Goal: Information Seeking & Learning: Learn about a topic

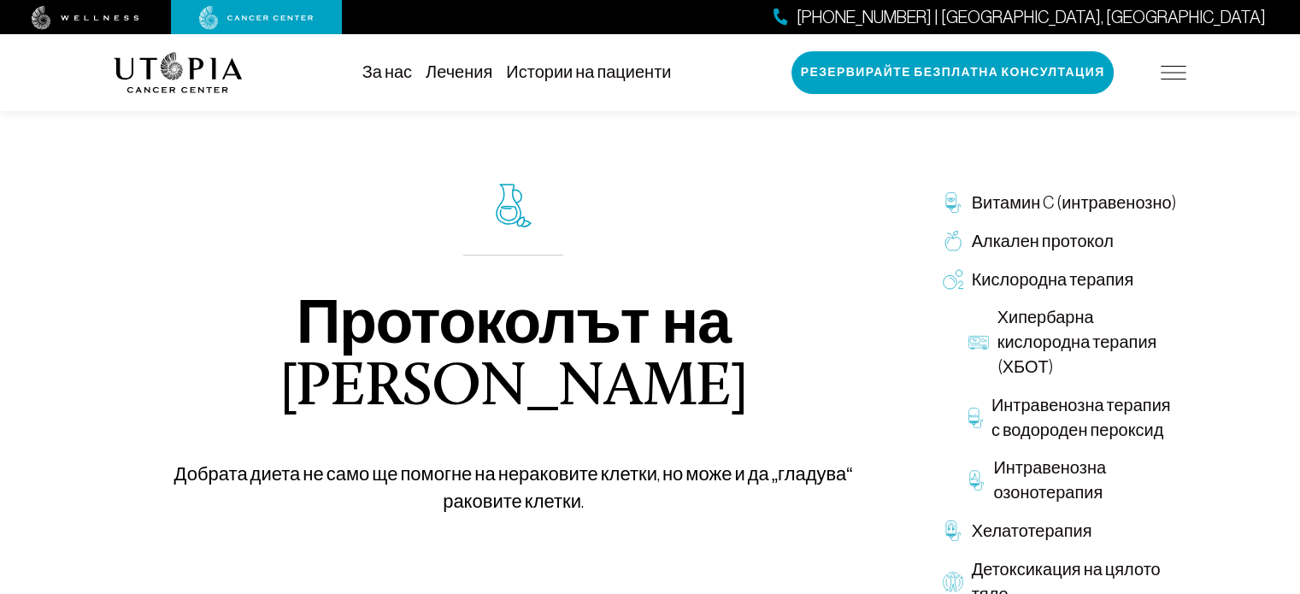
type input "*********"
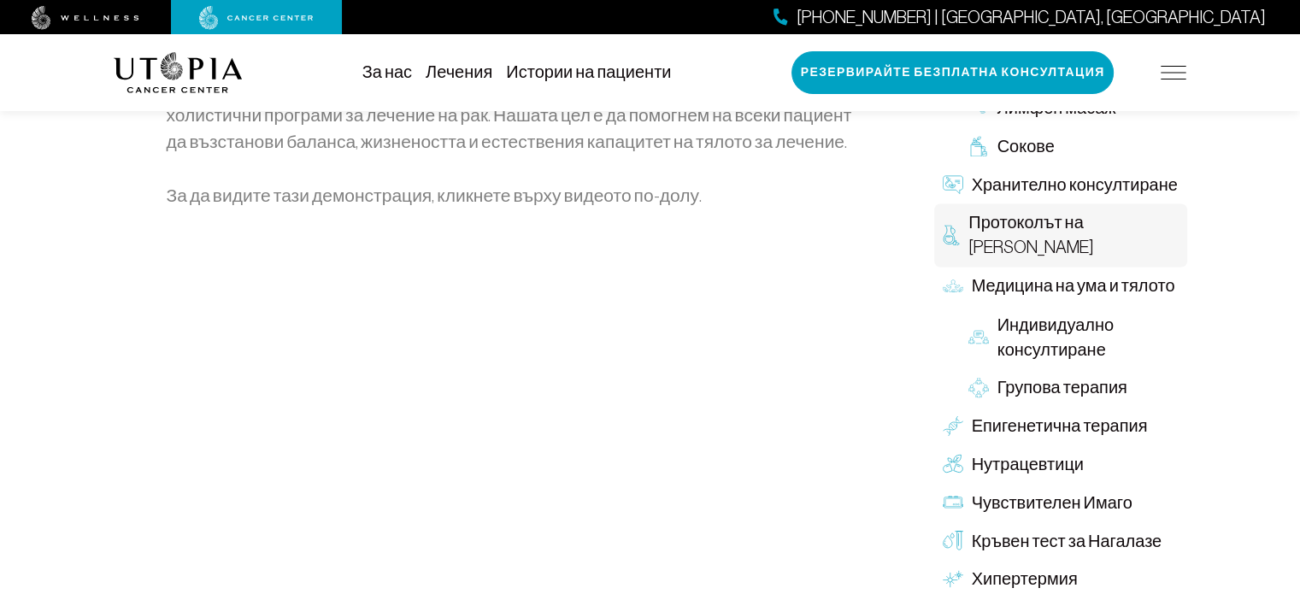
scroll to position [2948, 0]
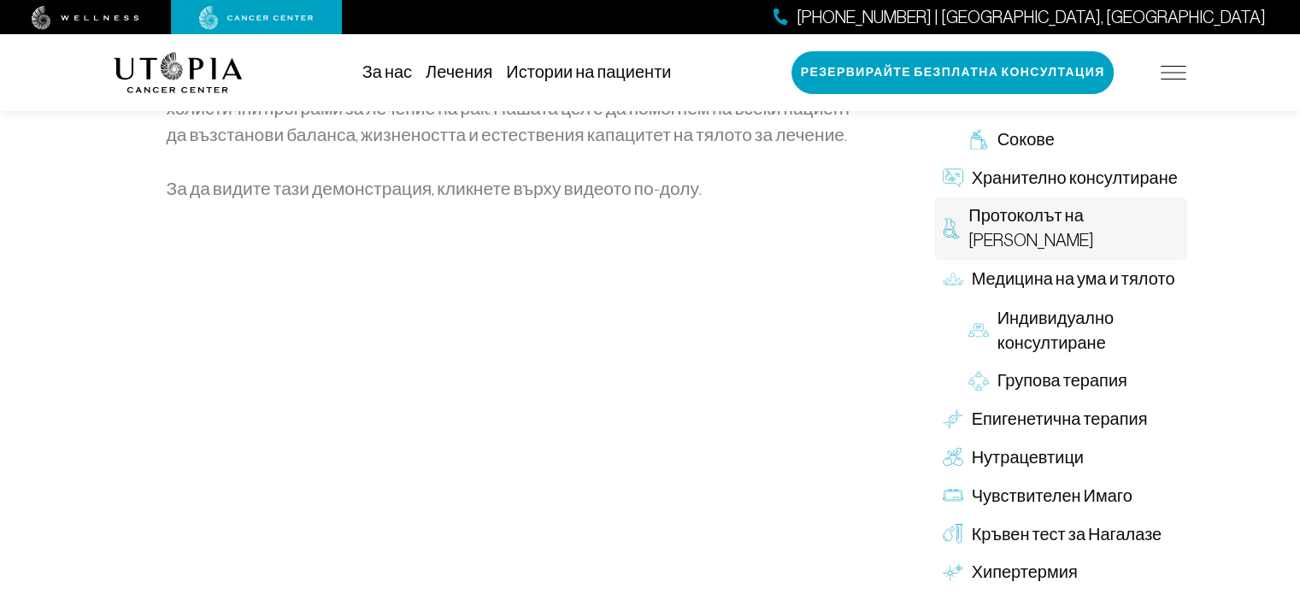
click at [458, 68] on font "Лечения" at bounding box center [459, 71] width 67 height 19
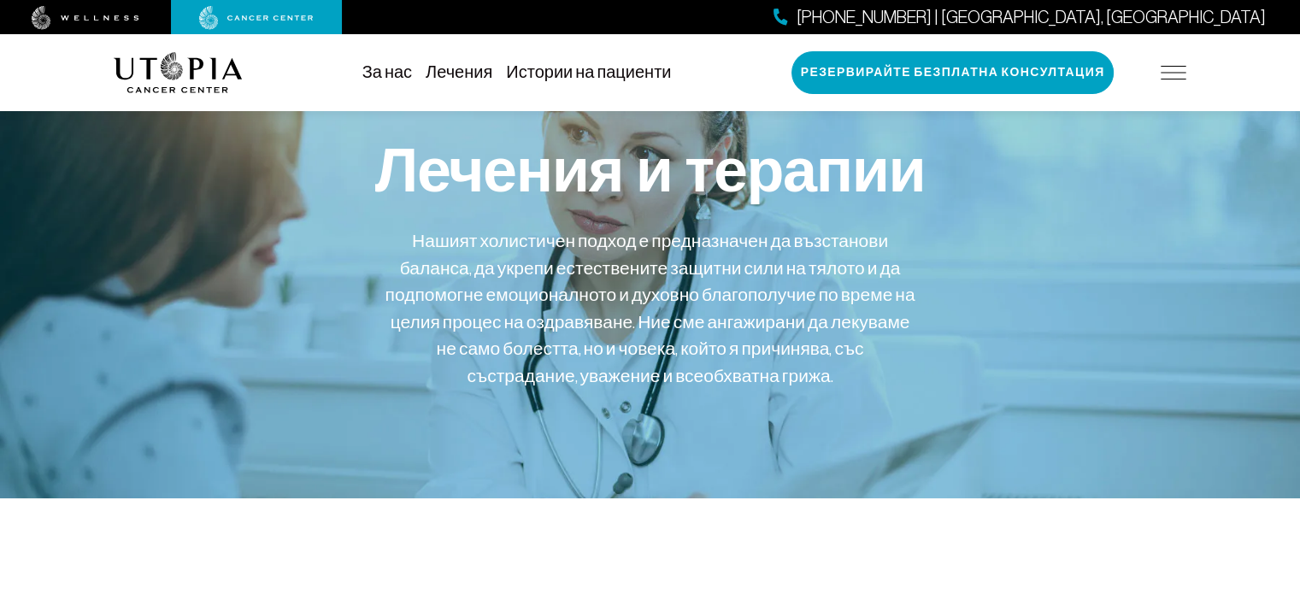
click at [574, 66] on font "Истории на пациенти" at bounding box center [588, 71] width 165 height 19
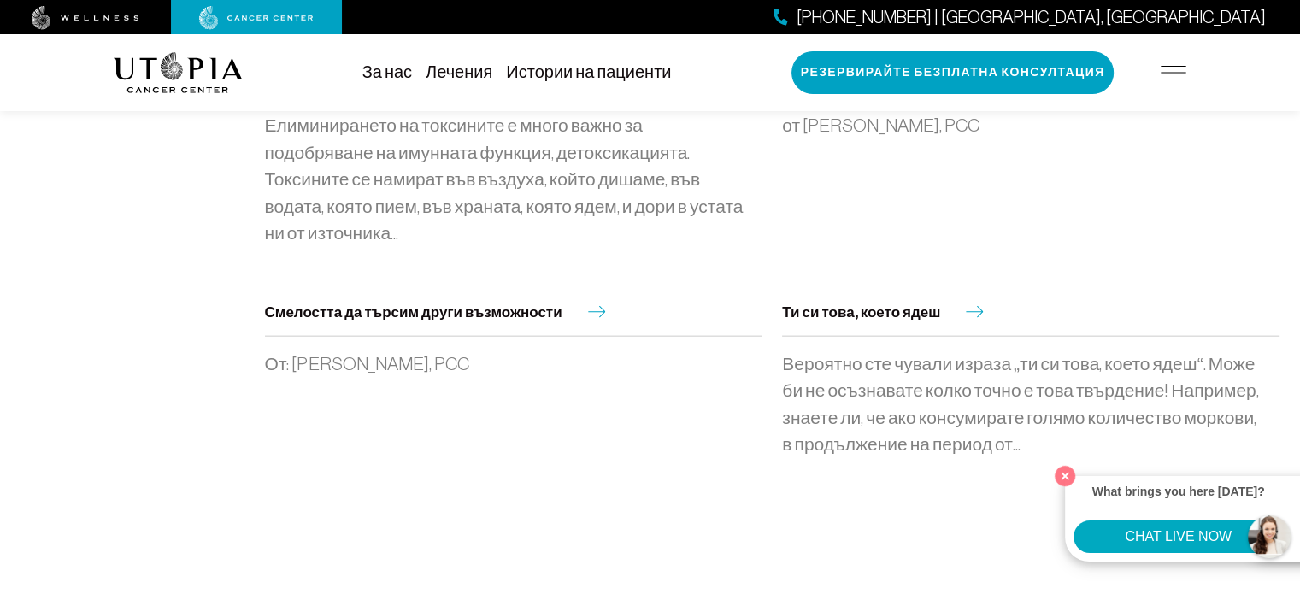
scroll to position [10452, 0]
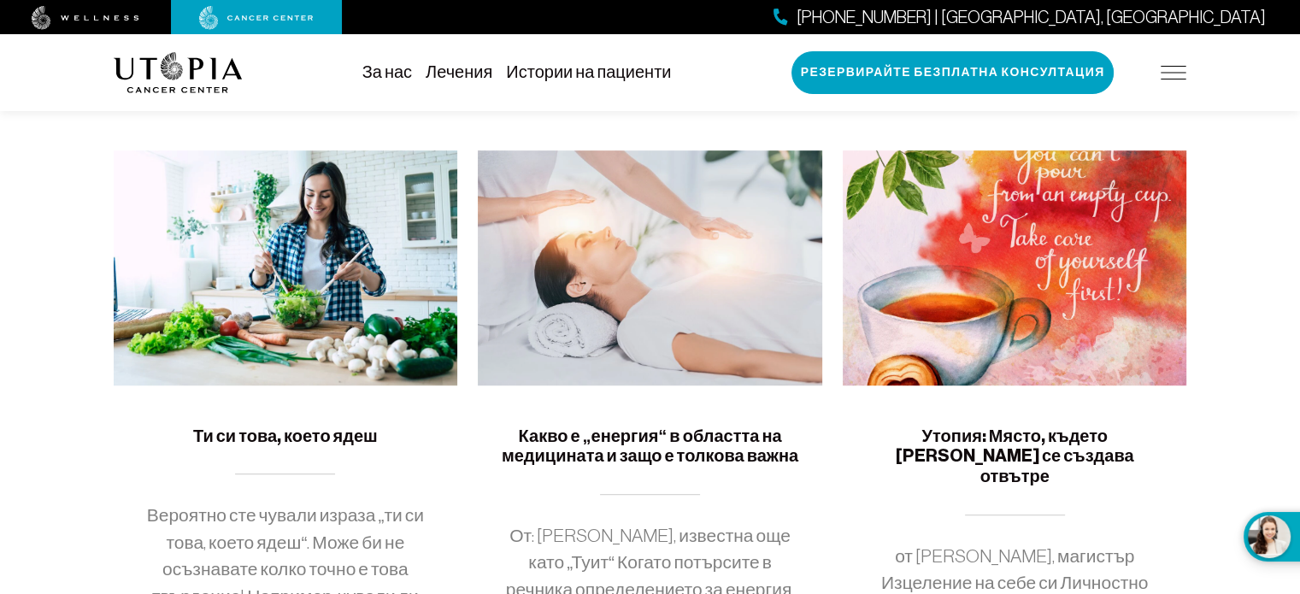
scroll to position [957, 0]
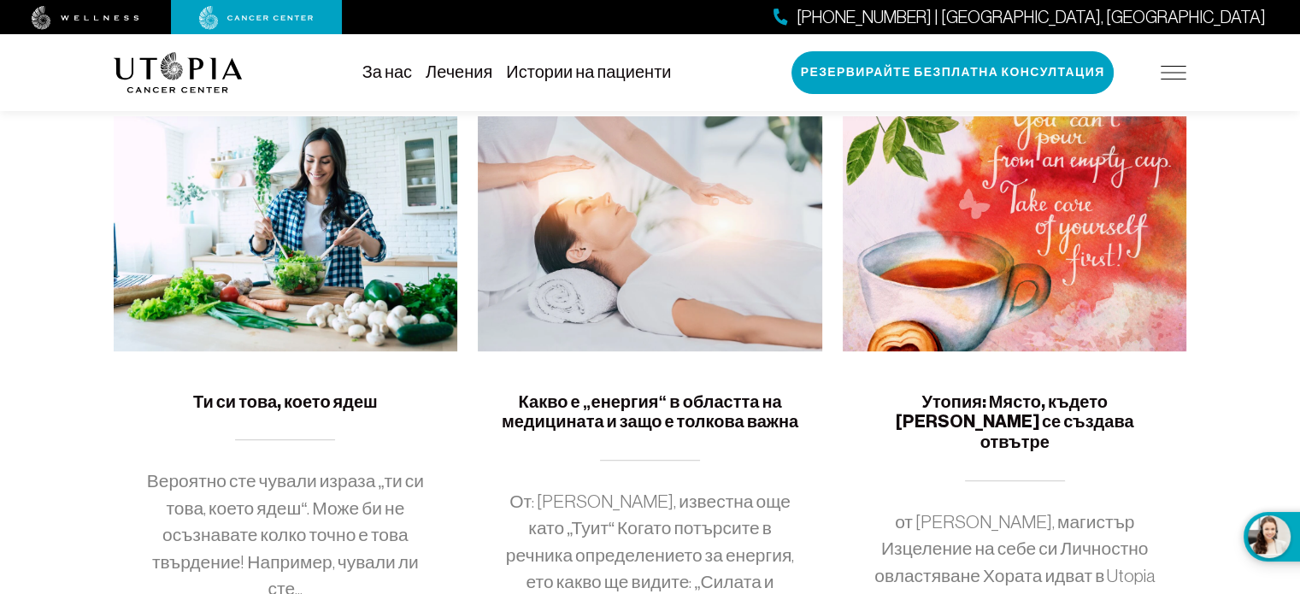
click at [320, 269] on img at bounding box center [286, 233] width 345 height 235
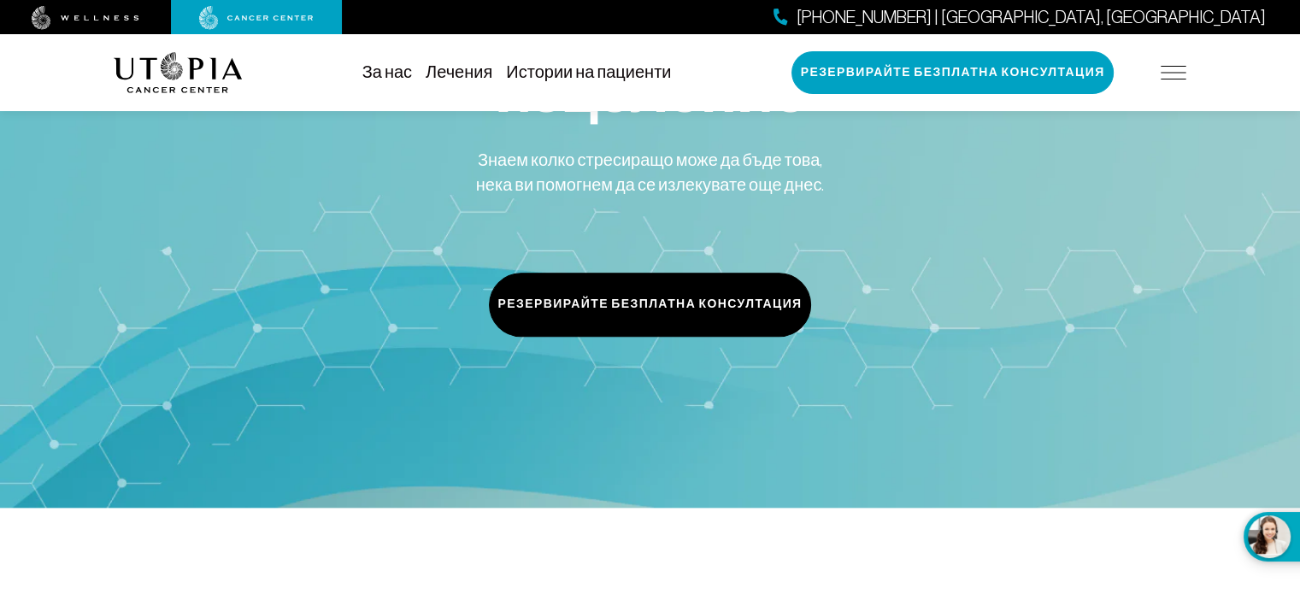
scroll to position [1698, 0]
